Goal: Task Accomplishment & Management: Manage account settings

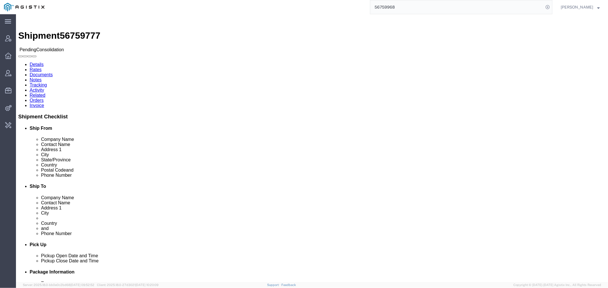
drag, startPoint x: 412, startPoint y: 9, endPoint x: 284, endPoint y: 11, distance: 128.2
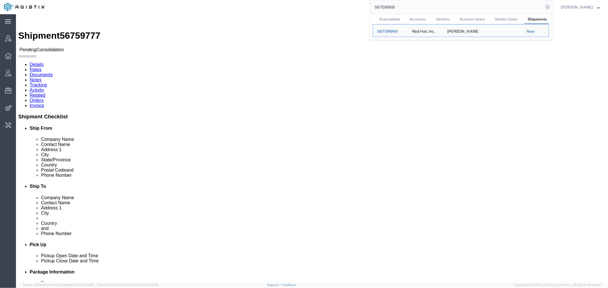
paste input "S02426538"
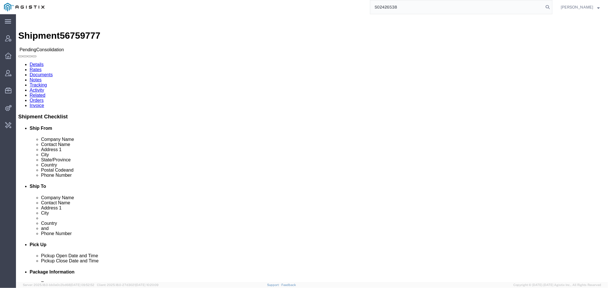
type input "S02426538"
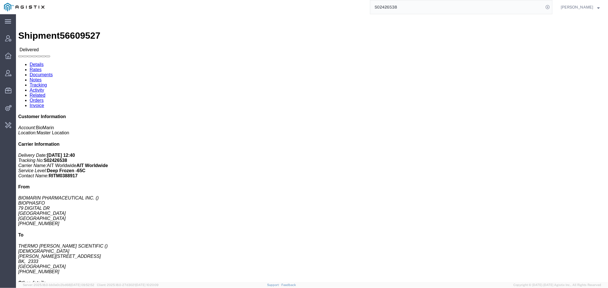
click link "Documents"
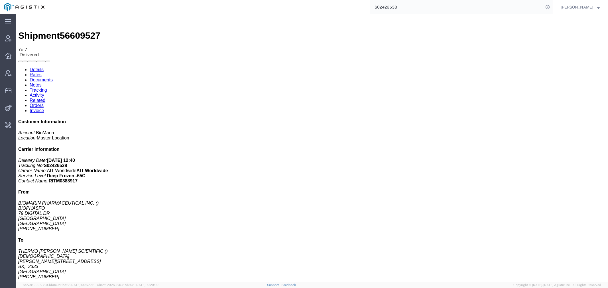
drag, startPoint x: 409, startPoint y: 7, endPoint x: 326, endPoint y: 7, distance: 82.9
click at [326, 7] on div "S02426538" at bounding box center [300, 7] width 504 height 14
click at [20, 37] on span "Account Manager" at bounding box center [18, 38] width 4 height 11
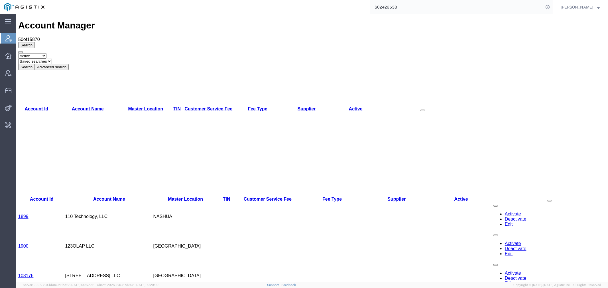
click at [68, 64] on button "Advanced search" at bounding box center [51, 67] width 34 height 6
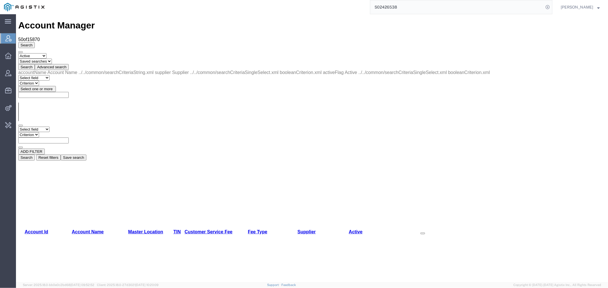
click at [49, 126] on select "Select field Account Name Active Supplier" at bounding box center [33, 128] width 31 height 5
select select "accountName"
click at [18, 126] on select "Select field Account Name Active Supplier" at bounding box center [33, 128] width 31 height 5
drag, startPoint x: 103, startPoint y: 73, endPoint x: 89, endPoint y: 60, distance: 18.7
click at [52, 132] on select "Criterion contains does not contain is is blank is not blank starts with" at bounding box center [35, 134] width 34 height 5
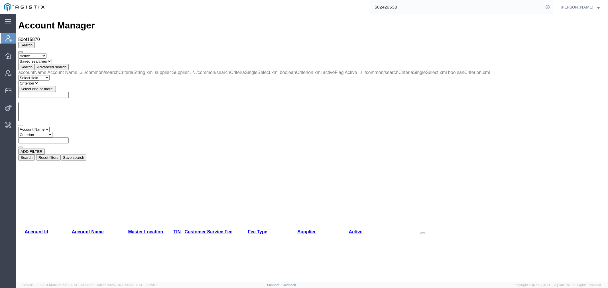
click at [52, 132] on select "Criterion contains does not contain is is blank is not blank starts with" at bounding box center [35, 134] width 34 height 5
select select "contains"
click at [52, 132] on select "Criterion contains does not contain is is blank is not blank starts with" at bounding box center [35, 134] width 34 height 5
click at [68, 137] on input "text" at bounding box center [43, 140] width 50 height 6
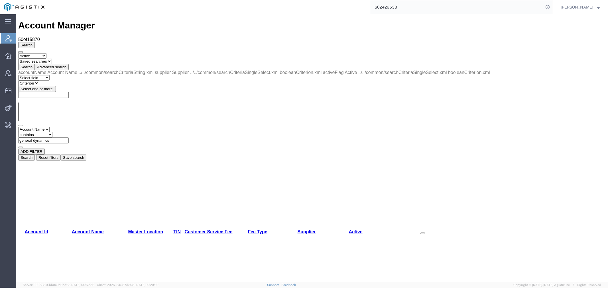
type input "general dynamics"
click at [34, 154] on button "Search" at bounding box center [26, 157] width 17 height 6
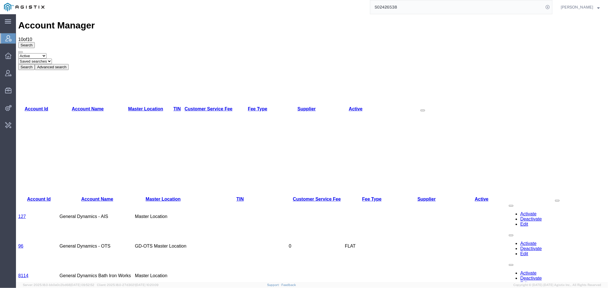
click at [68, 64] on button "Advanced search" at bounding box center [51, 67] width 34 height 6
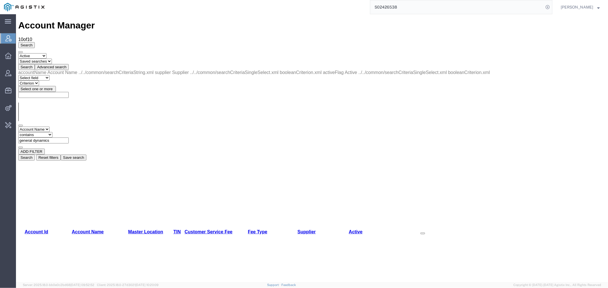
click at [86, 154] on button "Save search" at bounding box center [73, 157] width 26 height 6
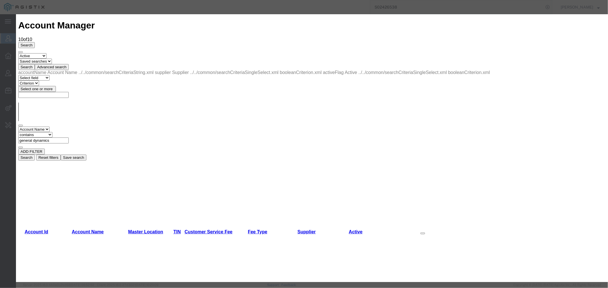
type input "GD"
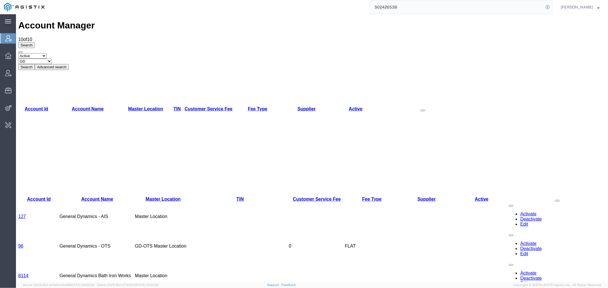
click at [26, 214] on link "127" at bounding box center [22, 216] width 8 height 5
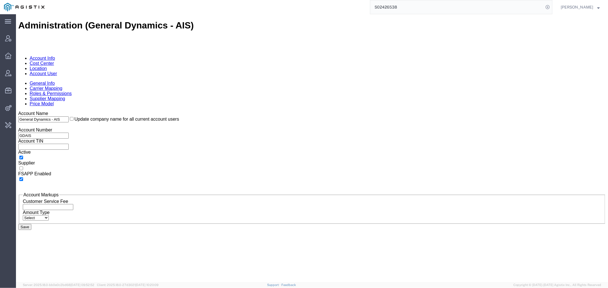
drag, startPoint x: 138, startPoint y: 87, endPoint x: 76, endPoint y: 73, distance: 63.6
click at [76, 111] on div "Account Name General Dynamics - AIS Update company name for all current account…" at bounding box center [311, 125] width 587 height 28
click at [20, 41] on span "Account Manager" at bounding box center [18, 38] width 4 height 11
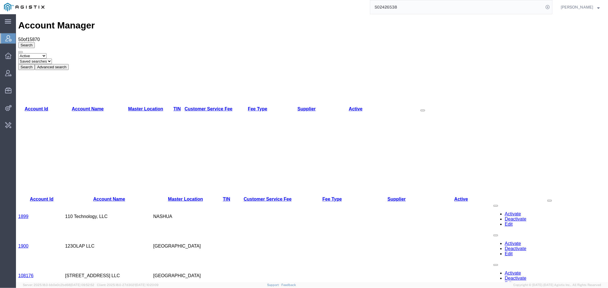
click at [134, 42] on div "Search Select status Active All Inactive Saved searches GD Search Advanced sear…" at bounding box center [311, 56] width 587 height 28
click at [68, 64] on button "Advanced search" at bounding box center [51, 67] width 34 height 6
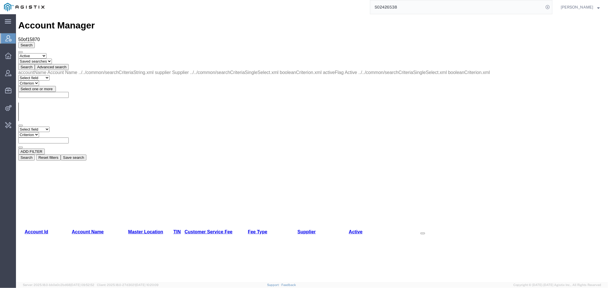
click at [42, 126] on select "Select field Account Name Active Supplier" at bounding box center [33, 128] width 31 height 5
click at [52, 58] on select "Saved searches GD" at bounding box center [35, 60] width 34 height 5
select select "GD"
click at [40, 58] on select "Saved searches GD" at bounding box center [35, 60] width 34 height 5
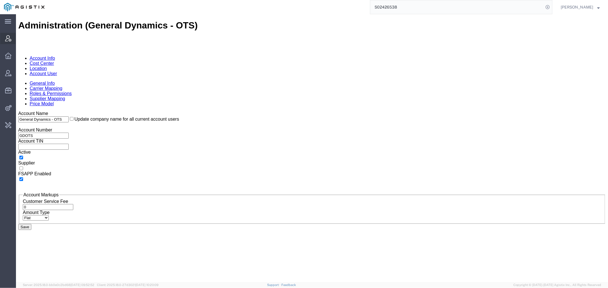
click at [20, 38] on span "Account Manager" at bounding box center [18, 38] width 4 height 11
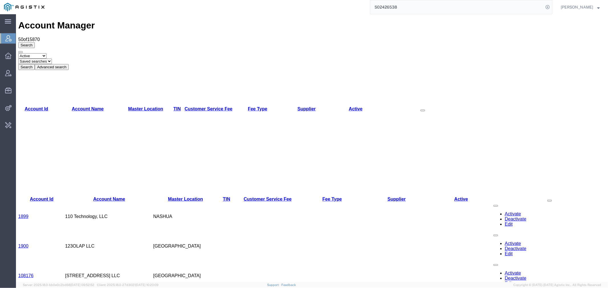
click at [52, 58] on select "Saved searches GD" at bounding box center [35, 60] width 34 height 5
select select "GD"
click at [40, 58] on select "Saved searches GD" at bounding box center [35, 60] width 34 height 5
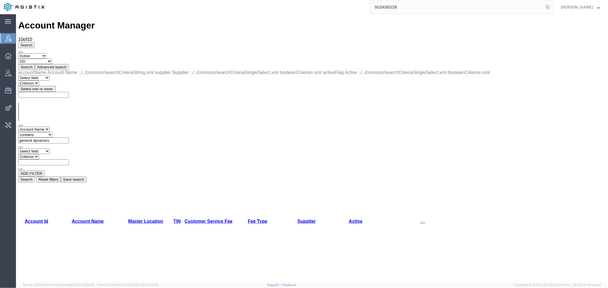
click at [404, 148] on div "Select field Account Name Active Supplier Criterion" at bounding box center [311, 159] width 587 height 22
click at [192, 148] on div "Select field Account Name Active Supplier Criterion" at bounding box center [311, 159] width 587 height 22
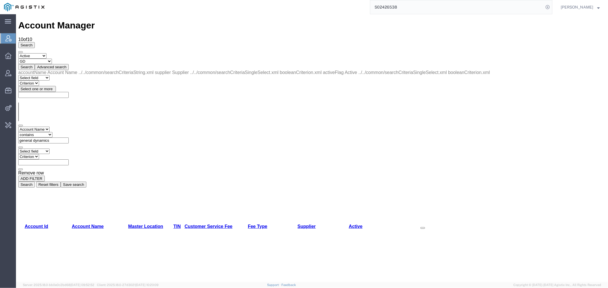
click at [20, 169] on icon "button" at bounding box center [20, 169] width 0 height 0
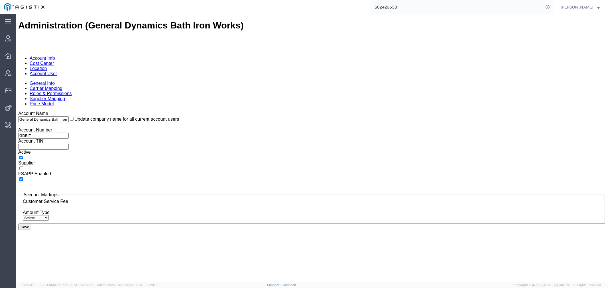
drag, startPoint x: 142, startPoint y: 89, endPoint x: 77, endPoint y: 89, distance: 65.2
click at [77, 127] on div "Account Number GDBIT" at bounding box center [311, 132] width 587 height 11
click at [20, 41] on span "Account Manager" at bounding box center [18, 38] width 4 height 11
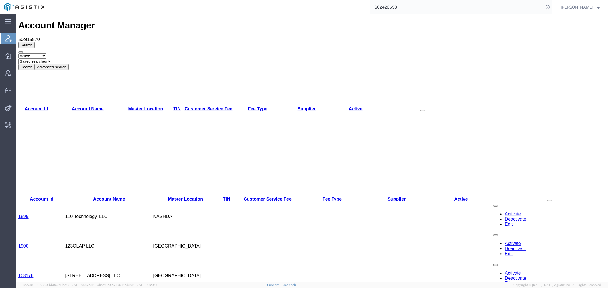
click at [52, 58] on select "Saved searches GD" at bounding box center [35, 60] width 34 height 5
select select "GD"
click at [40, 58] on select "Saved searches GD" at bounding box center [35, 60] width 34 height 5
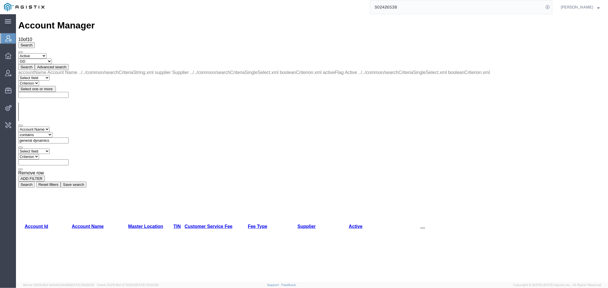
click at [20, 169] on icon "button" at bounding box center [20, 169] width 0 height 0
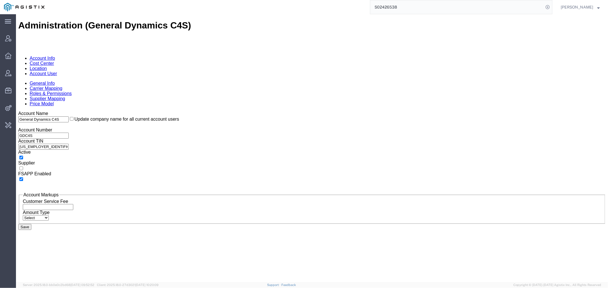
drag, startPoint x: 143, startPoint y: 86, endPoint x: 94, endPoint y: 89, distance: 48.5
click at [94, 127] on div "Account Number GDC4S" at bounding box center [311, 132] width 587 height 11
click at [20, 42] on span "Account Manager" at bounding box center [18, 38] width 4 height 11
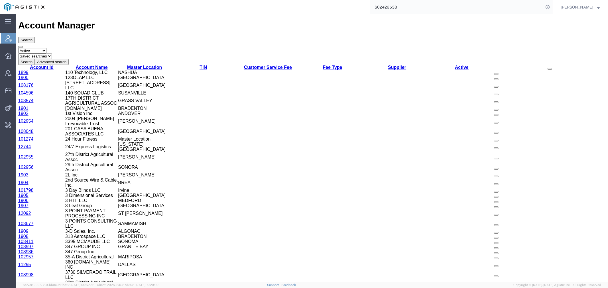
click at [52, 53] on select "Saved searches GD" at bounding box center [35, 55] width 34 height 5
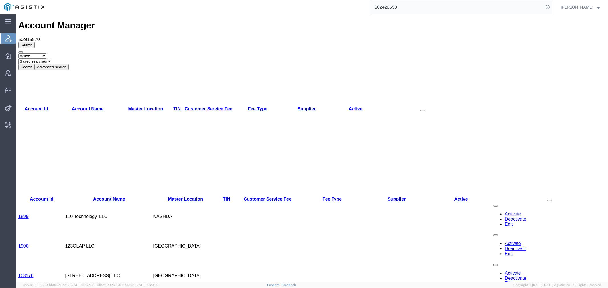
select select "GD"
click at [40, 58] on select "Saved searches GD" at bounding box center [35, 60] width 34 height 5
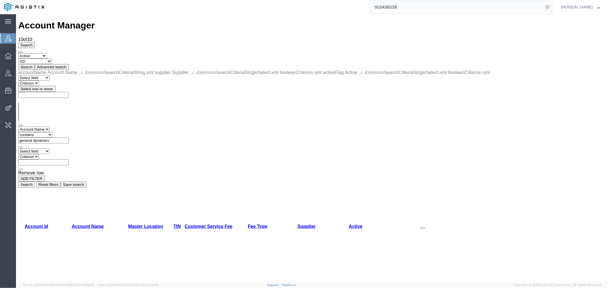
click at [20, 169] on icon "button" at bounding box center [20, 169] width 0 height 0
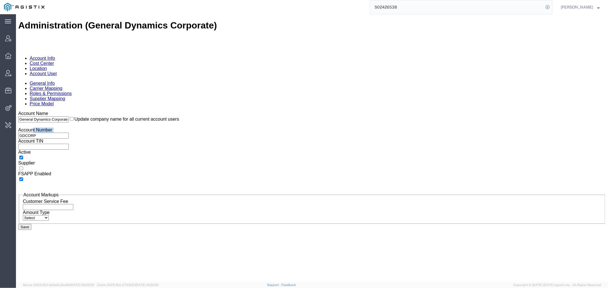
drag, startPoint x: 151, startPoint y: 85, endPoint x: 88, endPoint y: 87, distance: 63.3
click at [90, 111] on div "Account Name General Dynamics Corporate Update company name for all current acc…" at bounding box center [311, 125] width 587 height 28
drag, startPoint x: 146, startPoint y: 86, endPoint x: 72, endPoint y: 90, distance: 74.4
click at [73, 111] on div "Account Name General Dynamics Corporate Update company name for all current acc…" at bounding box center [311, 125] width 587 height 28
drag, startPoint x: 158, startPoint y: 85, endPoint x: 84, endPoint y: 88, distance: 74.1
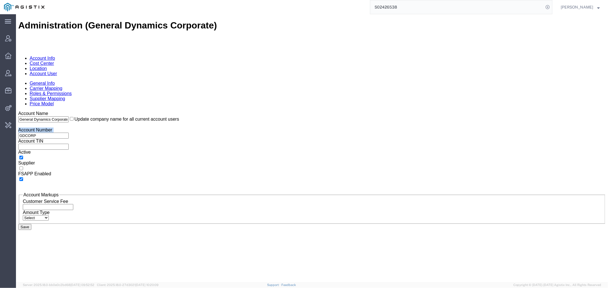
click at [72, 111] on div "Account Name General Dynamics Corporate Update company name for all current acc…" at bounding box center [311, 125] width 587 height 28
click at [68, 132] on input "GDCORP" at bounding box center [43, 135] width 50 height 6
drag, startPoint x: 149, startPoint y: 89, endPoint x: 74, endPoint y: 89, distance: 75.2
click at [74, 127] on div "Account Number GDCORP" at bounding box center [311, 132] width 587 height 11
click at [20, 36] on span "Account Manager" at bounding box center [18, 38] width 4 height 11
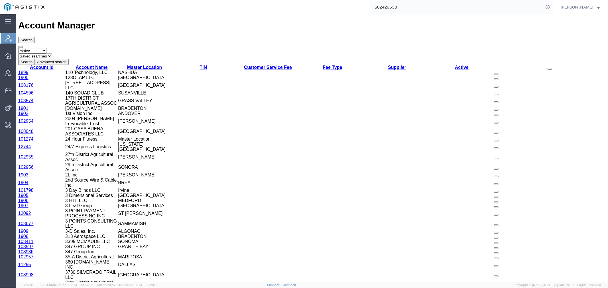
click at [52, 53] on select "Saved searches GD" at bounding box center [35, 55] width 34 height 5
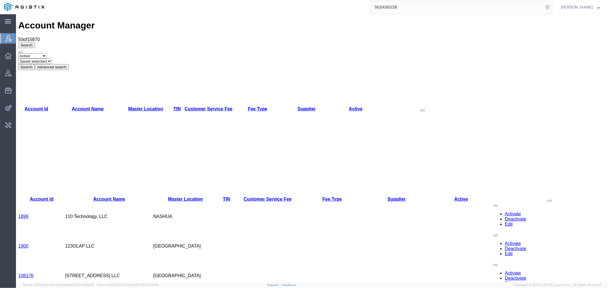
select select "GD"
click at [40, 58] on select "Saved searches GD" at bounding box center [35, 60] width 34 height 5
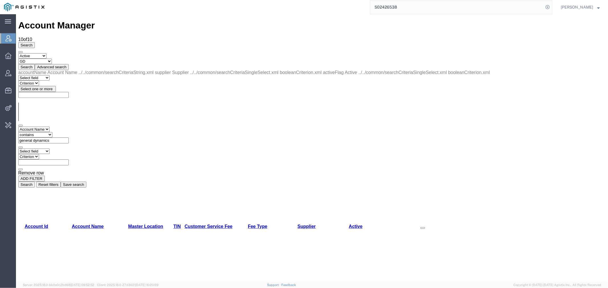
click at [20, 169] on icon "button" at bounding box center [20, 169] width 0 height 0
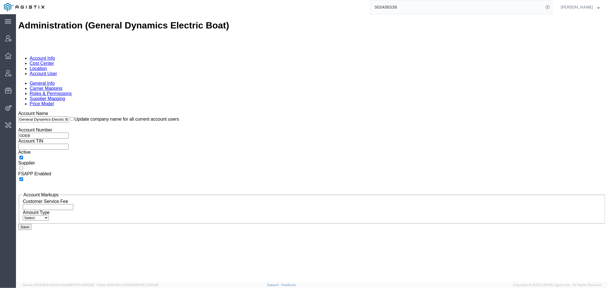
drag, startPoint x: 106, startPoint y: 91, endPoint x: 81, endPoint y: 91, distance: 24.5
click at [81, 127] on div "Account Number GDEB" at bounding box center [311, 132] width 587 height 11
click at [20, 38] on span "Account Manager" at bounding box center [18, 38] width 4 height 11
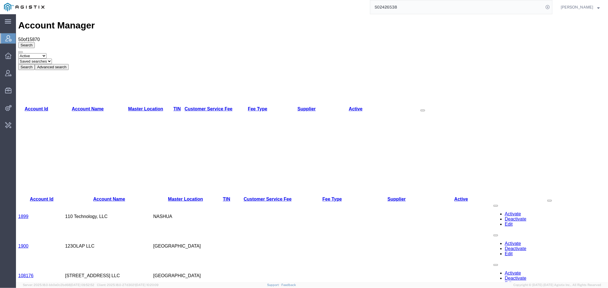
click at [52, 58] on select "Saved searches GD" at bounding box center [35, 60] width 34 height 5
select select "GD"
click at [40, 58] on select "Saved searches GD" at bounding box center [35, 60] width 34 height 5
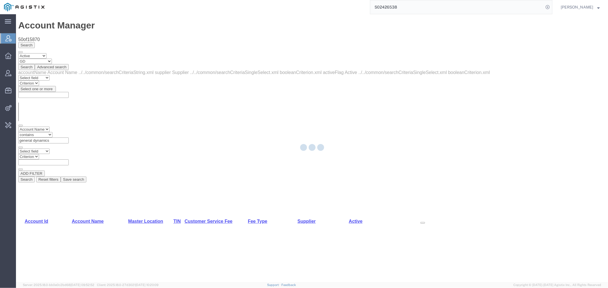
click at [106, 39] on div at bounding box center [312, 148] width 592 height 268
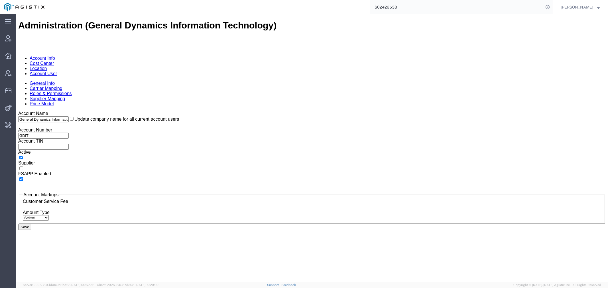
drag, startPoint x: 135, startPoint y: 87, endPoint x: 82, endPoint y: 88, distance: 52.4
click at [83, 127] on div "Account Number GDIT" at bounding box center [311, 132] width 587 height 11
click at [20, 36] on span "Account Manager" at bounding box center [18, 38] width 4 height 11
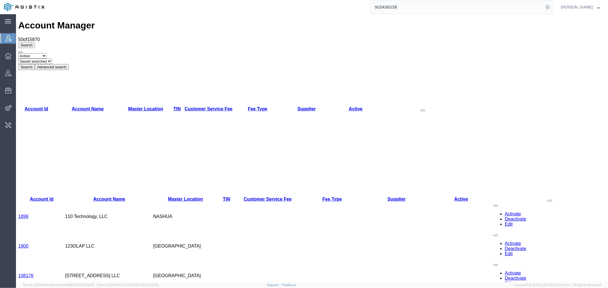
click at [52, 58] on select "Saved searches GD" at bounding box center [35, 60] width 34 height 5
select select "GD"
click at [40, 58] on select "Saved searches GD" at bounding box center [35, 60] width 34 height 5
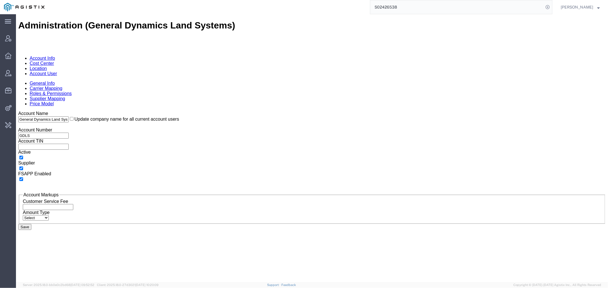
drag, startPoint x: 144, startPoint y: 89, endPoint x: 90, endPoint y: 92, distance: 53.9
click at [90, 127] on div "Account Number [GEOGRAPHIC_DATA]" at bounding box center [311, 132] width 587 height 11
click at [20, 38] on span "Account Manager" at bounding box center [18, 38] width 4 height 11
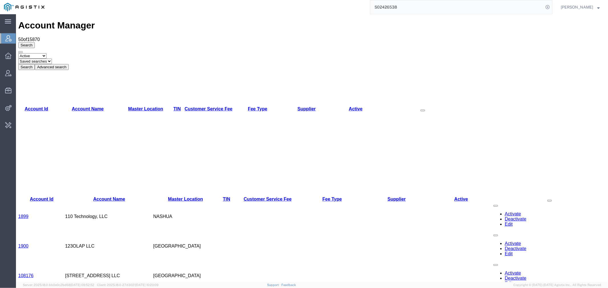
click at [52, 58] on select "Saved searches GD" at bounding box center [35, 60] width 34 height 5
select select "GD"
click at [40, 58] on select "Saved searches GD" at bounding box center [35, 60] width 34 height 5
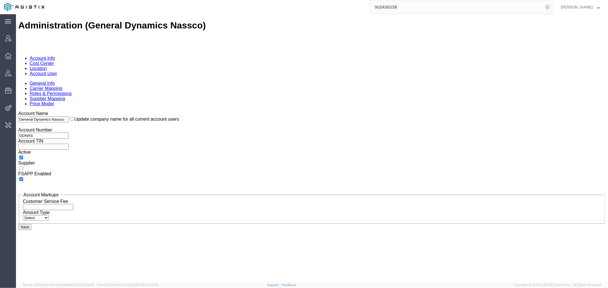
drag, startPoint x: 109, startPoint y: 93, endPoint x: 91, endPoint y: 97, distance: 17.8
click at [91, 111] on div "Account Name General Dynamics Nassco Update company name for all current accoun…" at bounding box center [311, 146] width 587 height 71
click at [38, 56] on link "Account Info" at bounding box center [41, 58] width 25 height 5
click at [20, 38] on span "Account Manager" at bounding box center [18, 38] width 4 height 11
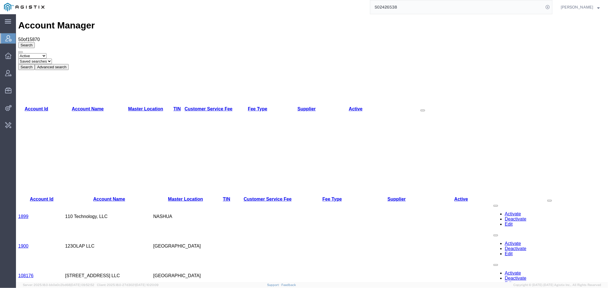
click at [52, 58] on select "Saved searches GD" at bounding box center [35, 60] width 34 height 5
select select "GD"
click at [40, 58] on select "Saved searches GD" at bounding box center [35, 60] width 34 height 5
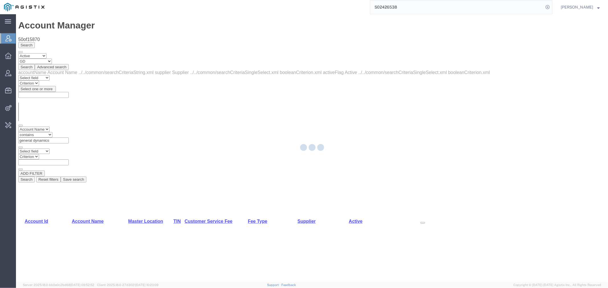
click at [99, 40] on div at bounding box center [312, 148] width 592 height 268
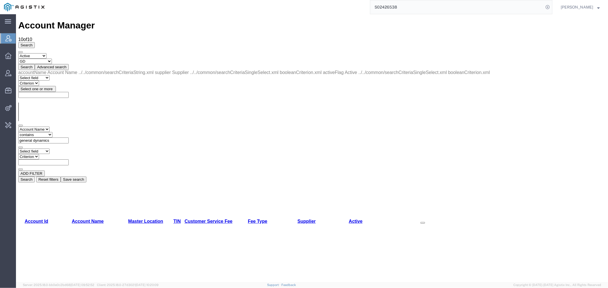
click at [34, 64] on button "Search" at bounding box center [26, 67] width 17 height 6
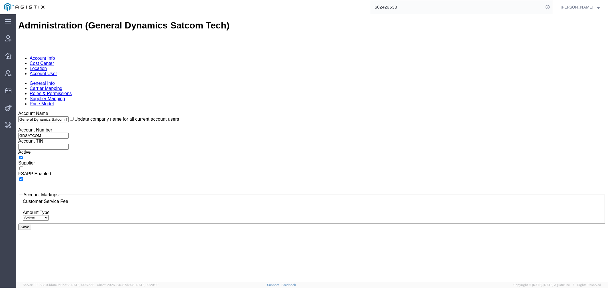
drag, startPoint x: 155, startPoint y: 86, endPoint x: 54, endPoint y: 101, distance: 102.2
click at [55, 111] on div "Account Name General Dynamics Satcom Tech Update company name for all current a…" at bounding box center [311, 146] width 587 height 71
click at [20, 39] on span "Account Manager" at bounding box center [18, 38] width 4 height 11
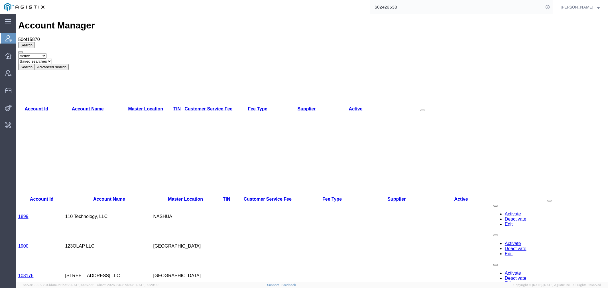
click at [68, 64] on button "Advanced search" at bounding box center [51, 67] width 34 height 6
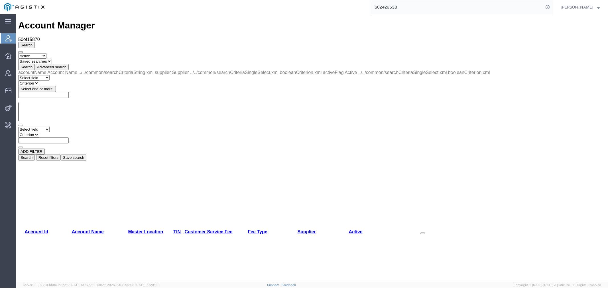
click at [35, 126] on select "Select field Account Name Active Supplier" at bounding box center [33, 128] width 31 height 5
select select "accountName"
click at [18, 126] on select "Select field Account Name Active Supplier" at bounding box center [33, 128] width 31 height 5
drag, startPoint x: 84, startPoint y: 58, endPoint x: 85, endPoint y: 62, distance: 4.0
click at [52, 132] on select "Criterion contains does not contain is is blank is not blank starts with" at bounding box center [35, 134] width 34 height 5
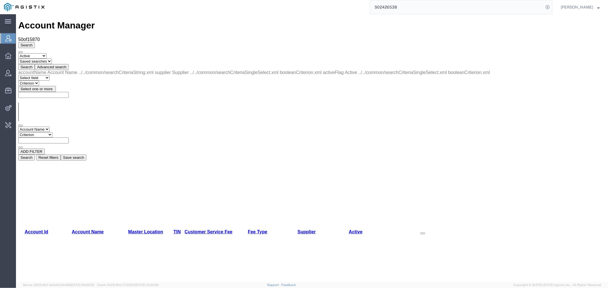
select select "contains"
click at [52, 132] on select "Criterion contains does not contain is is blank is not blank starts with" at bounding box center [35, 134] width 34 height 5
click at [123, 126] on div "Select field Account Name Active Supplier Criterion contains does not contain i…" at bounding box center [311, 137] width 587 height 22
click at [68, 137] on input "text" at bounding box center [43, 140] width 50 height 6
type input "Northrop"
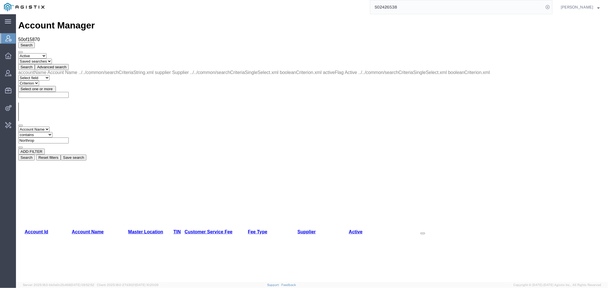
click at [34, 154] on button "Search" at bounding box center [26, 157] width 17 height 6
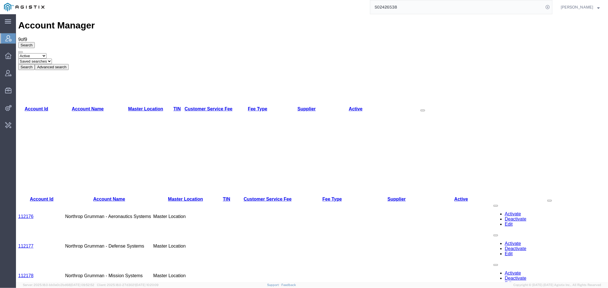
click at [68, 64] on button "Advanced search" at bounding box center [51, 67] width 34 height 6
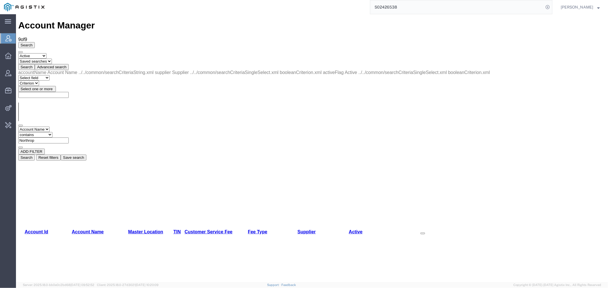
click at [86, 154] on button "Save search" at bounding box center [73, 157] width 26 height 6
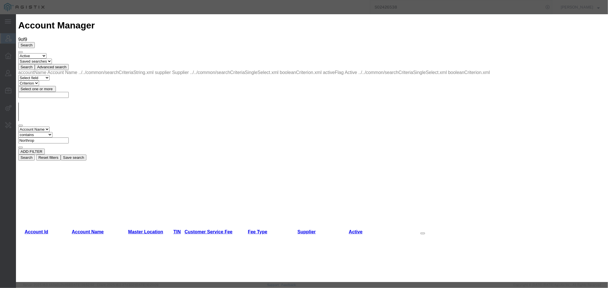
type input "Northrop"
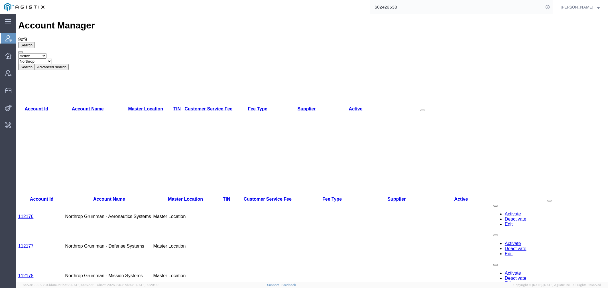
click at [104, 202] on td "Northrop Grumman - Aeronautics Systems" at bounding box center [109, 217] width 88 height 30
click at [36, 202] on td "112176" at bounding box center [41, 217] width 47 height 30
click at [29, 214] on link "112176" at bounding box center [25, 216] width 15 height 5
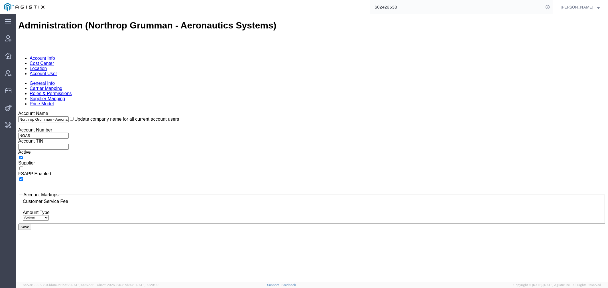
drag, startPoint x: 133, startPoint y: 91, endPoint x: 75, endPoint y: 91, distance: 57.8
click at [75, 127] on div "Account Number NGAS" at bounding box center [311, 132] width 587 height 11
click at [68, 132] on input "NGAS" at bounding box center [43, 135] width 50 height 6
click at [20, 41] on span "Account Manager" at bounding box center [18, 38] width 4 height 11
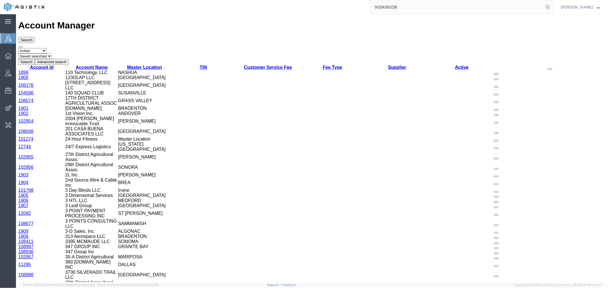
click at [52, 53] on select "Saved searches [PERSON_NAME]" at bounding box center [35, 55] width 34 height 5
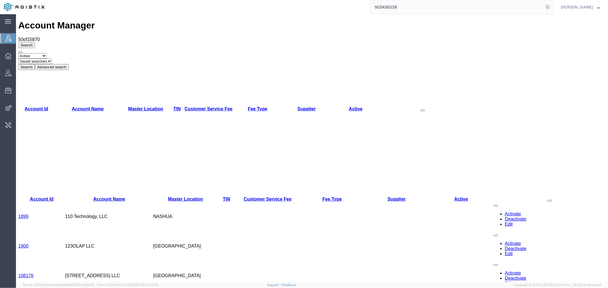
select select "Northrop"
click at [40, 58] on select "Saved searches [PERSON_NAME]" at bounding box center [35, 60] width 34 height 5
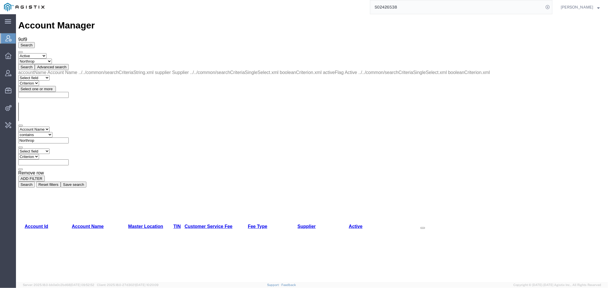
click at [23, 168] on button "button" at bounding box center [20, 169] width 5 height 2
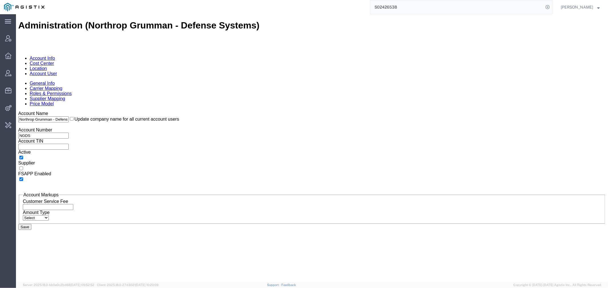
drag, startPoint x: 136, startPoint y: 90, endPoint x: 98, endPoint y: 91, distance: 37.6
click at [98, 127] on div "Account Number NGDS" at bounding box center [311, 132] width 587 height 11
click at [20, 36] on span "Account Manager" at bounding box center [18, 38] width 4 height 11
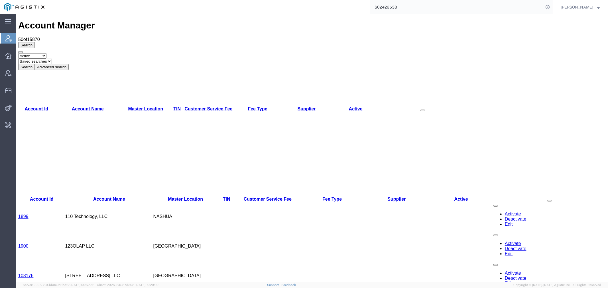
click at [68, 64] on button "Advanced search" at bounding box center [51, 67] width 34 height 6
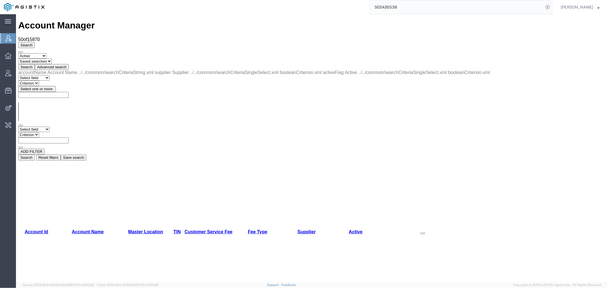
click at [39, 132] on select "Criterion" at bounding box center [28, 134] width 21 height 5
click at [52, 58] on select "Saved searches [PERSON_NAME]" at bounding box center [35, 60] width 34 height 5
select select "Northrop"
click at [40, 58] on select "Saved searches [PERSON_NAME]" at bounding box center [35, 60] width 34 height 5
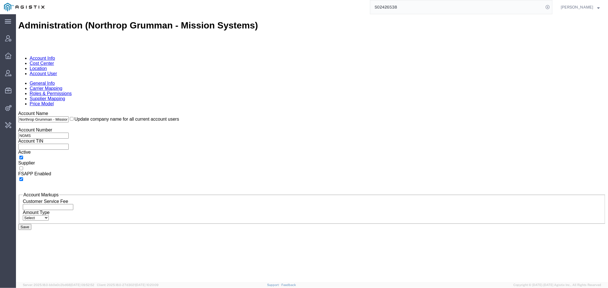
drag, startPoint x: 144, startPoint y: 88, endPoint x: 41, endPoint y: 91, distance: 103.1
click at [41, 127] on div "Account Number NGMS" at bounding box center [311, 132] width 587 height 11
click at [20, 37] on span "Account Manager" at bounding box center [18, 38] width 4 height 11
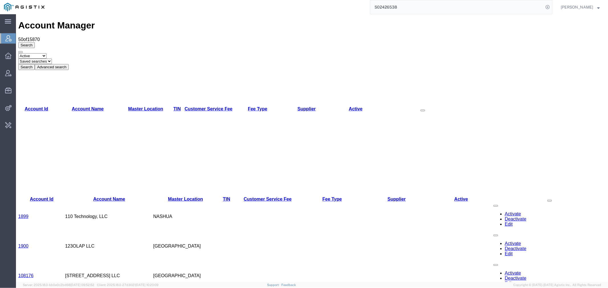
click at [52, 58] on select "Saved searches [PERSON_NAME]" at bounding box center [35, 60] width 34 height 5
select select "Northrop"
click at [40, 58] on select "Saved searches [PERSON_NAME]" at bounding box center [35, 60] width 34 height 5
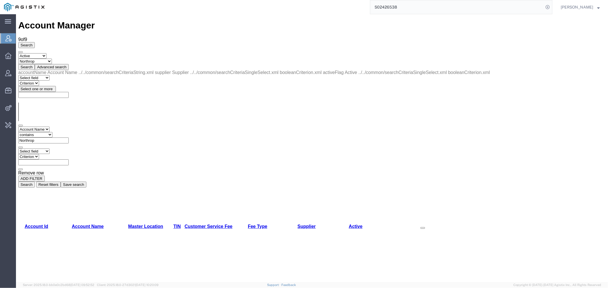
click at [23, 168] on button "button" at bounding box center [20, 169] width 5 height 2
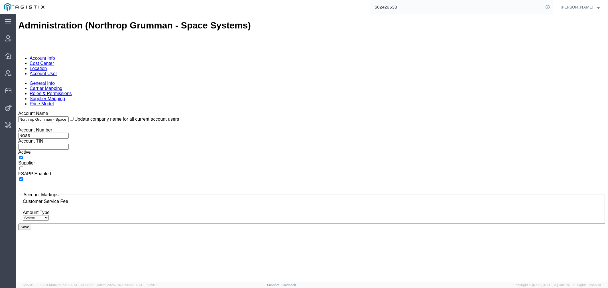
drag, startPoint x: 139, startPoint y: 90, endPoint x: 78, endPoint y: 90, distance: 60.4
click at [78, 127] on div "Account Number NGSS" at bounding box center [311, 132] width 587 height 11
